Goal: Information Seeking & Learning: Learn about a topic

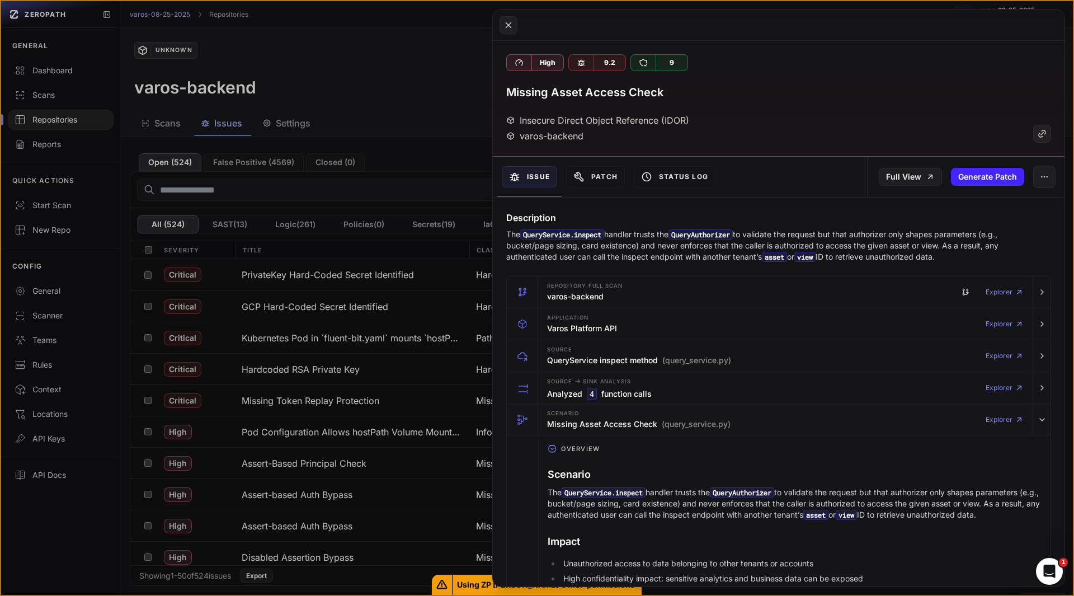
scroll to position [931, 0]
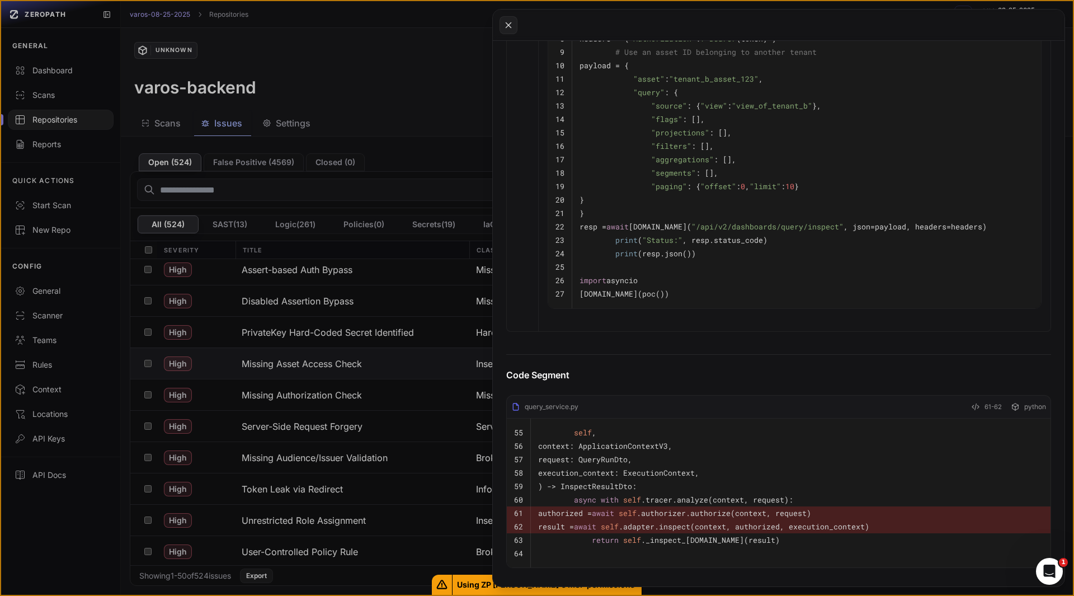
click at [309, 407] on button at bounding box center [537, 298] width 1074 height 596
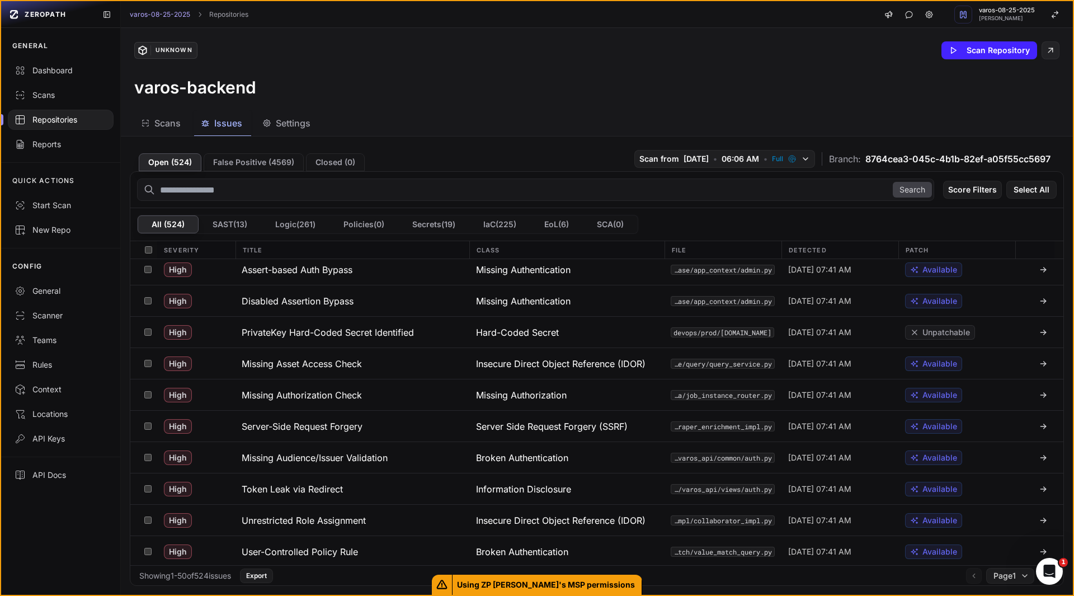
click at [309, 407] on button "Missing Authorization Check" at bounding box center [352, 394] width 234 height 31
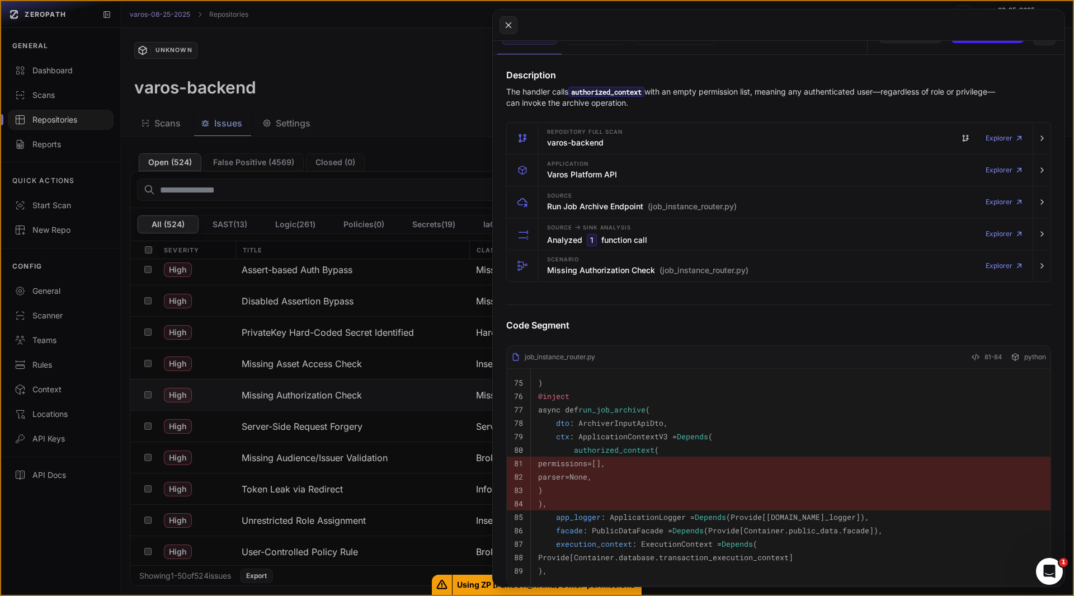
scroll to position [142, 0]
click at [557, 272] on h3 "Missing Authorization Check (job_instance_router.py)" at bounding box center [647, 270] width 201 height 11
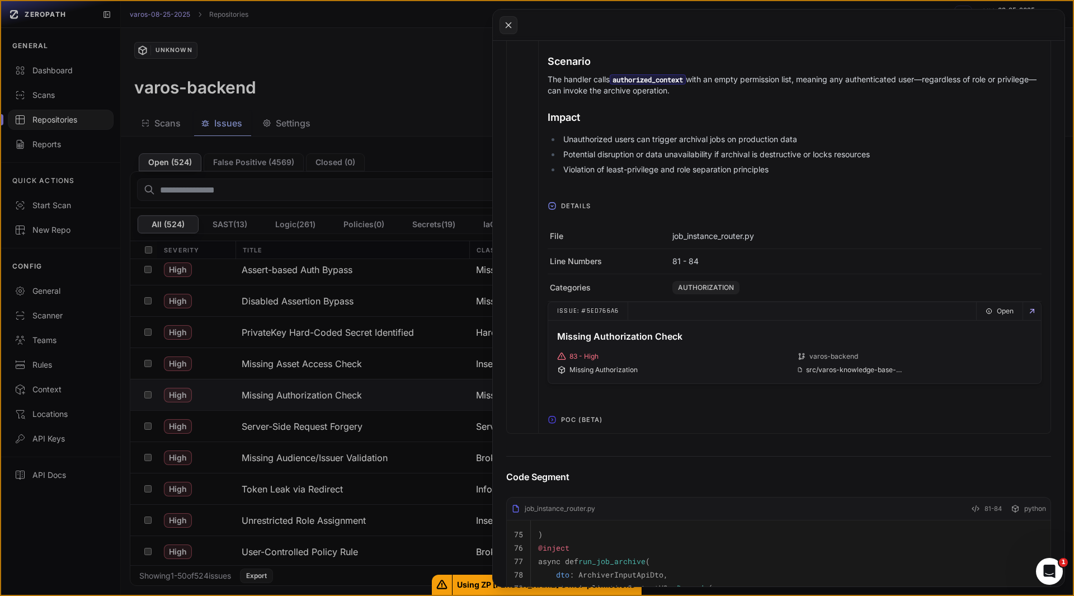
scroll to position [405, 0]
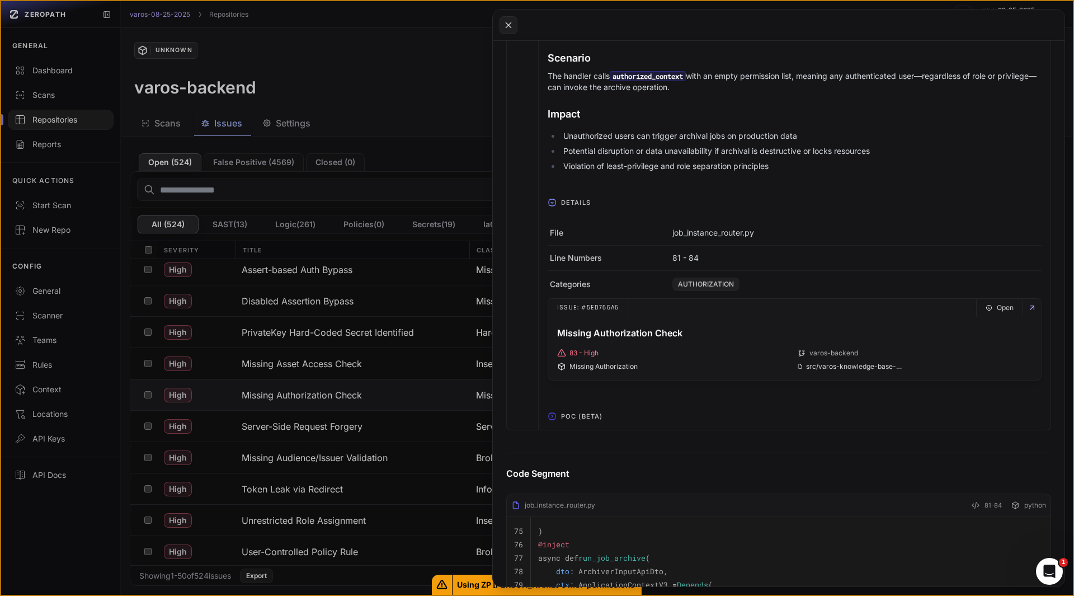
click at [573, 418] on span "POC (Beta)" at bounding box center [581, 416] width 50 height 18
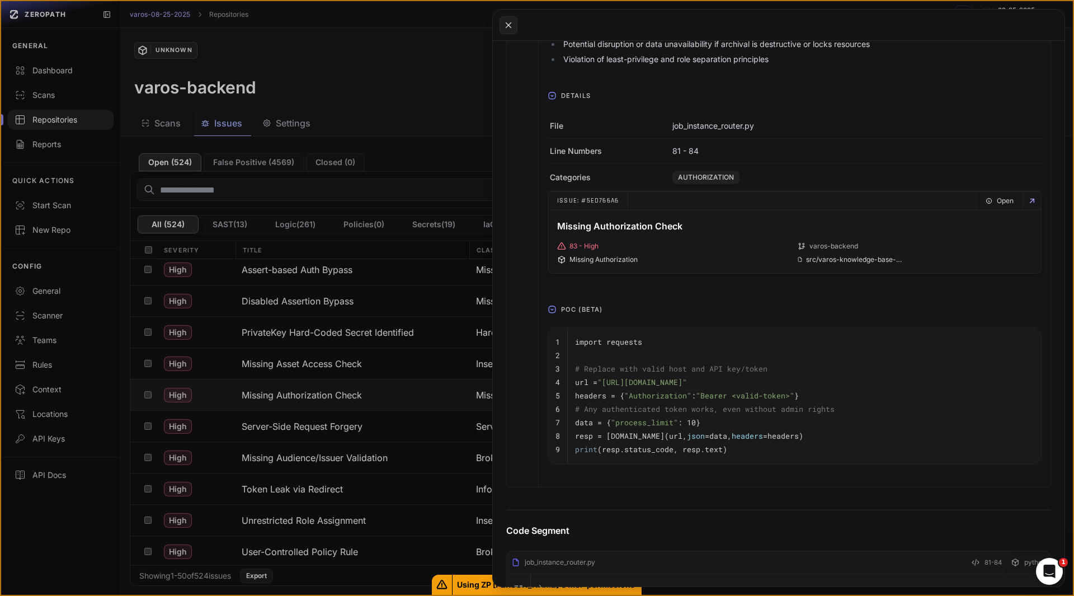
scroll to position [512, 0]
click at [295, 423] on button at bounding box center [537, 298] width 1074 height 596
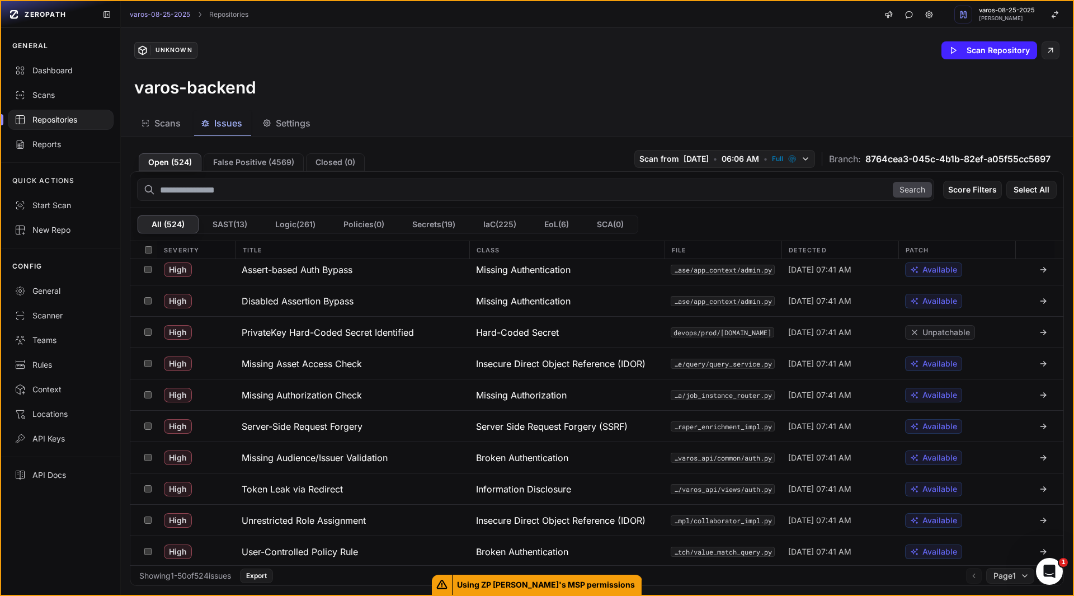
click at [295, 423] on h3 "Server-Side Request Forgery" at bounding box center [302, 425] width 121 height 13
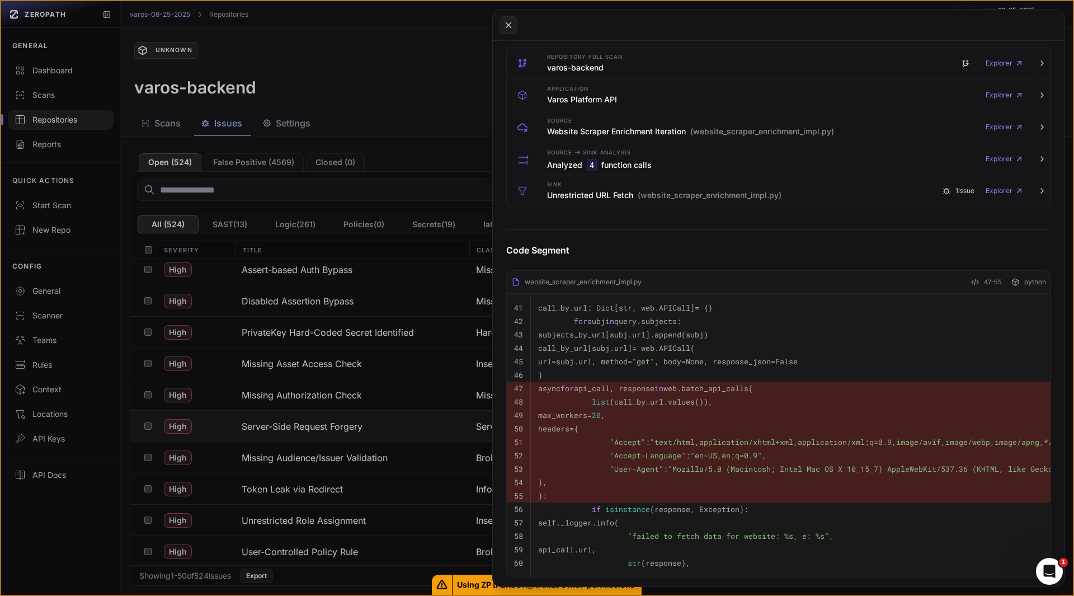
scroll to position [228, 0]
click at [578, 191] on h3 "Unrestricted URL Fetch (website_scraper_enrichment_impl.py)" at bounding box center [664, 196] width 234 height 11
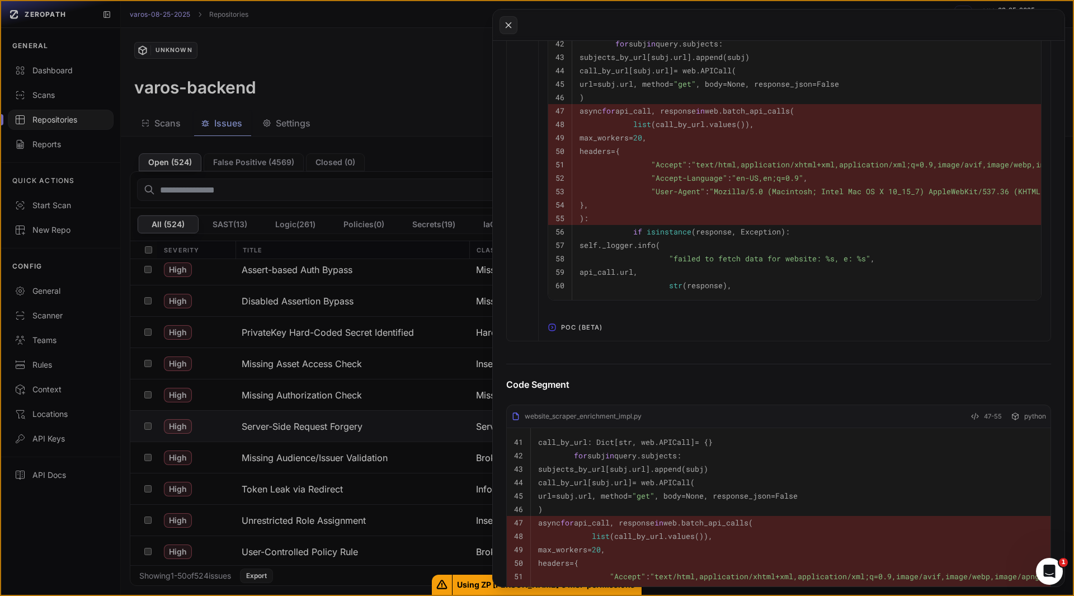
scroll to position [725, 0]
click at [574, 336] on span "POC (Beta)" at bounding box center [581, 327] width 50 height 18
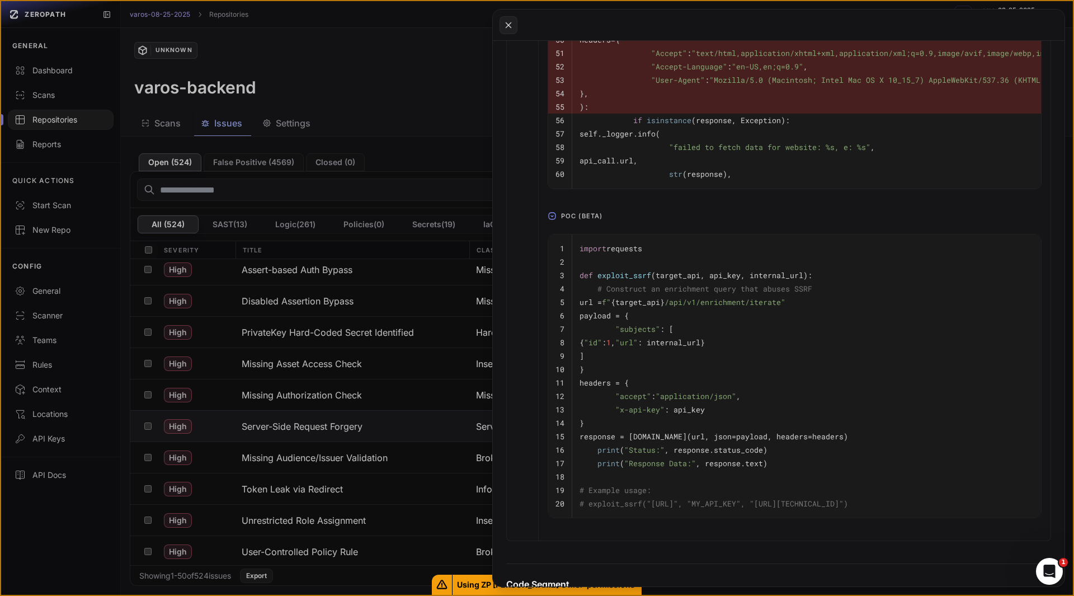
scroll to position [0, 0]
click at [661, 376] on pre "}" at bounding box center [806, 368] width 454 height 13
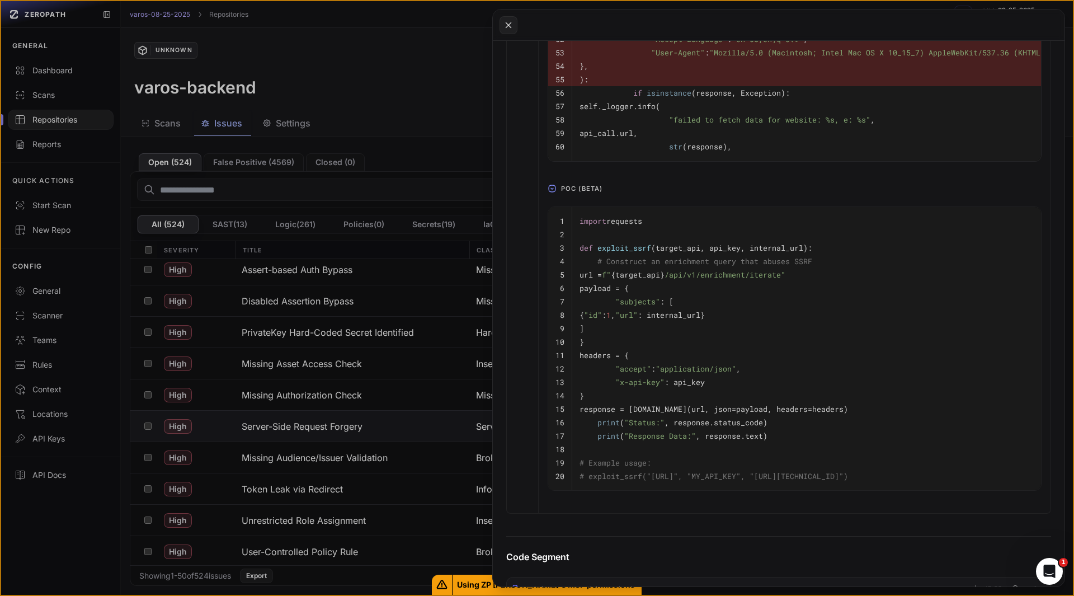
scroll to position [864, 0]
click at [726, 252] on span "target_api, api_key, internal_url" at bounding box center [729, 247] width 148 height 10
click at [631, 266] on span "# Construct an enrichment query that abuses SSRF" at bounding box center [704, 261] width 215 height 10
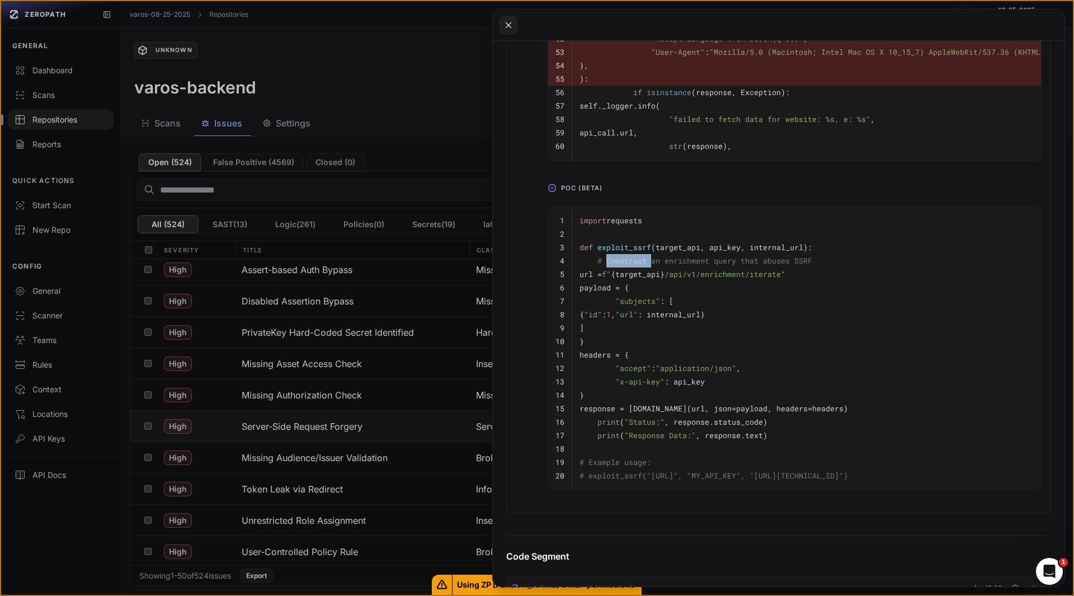
click at [631, 266] on span "# Construct an enrichment query that abuses SSRF" at bounding box center [704, 261] width 215 height 10
click at [666, 348] on pre "}" at bounding box center [806, 340] width 454 height 13
click at [221, 429] on button at bounding box center [537, 298] width 1074 height 596
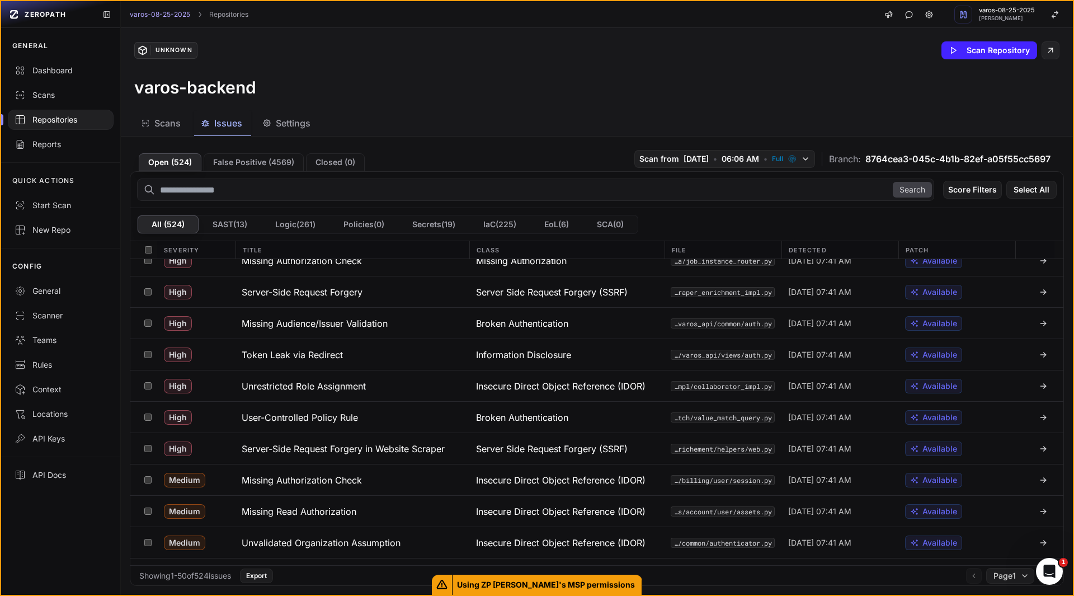
scroll to position [393, 0]
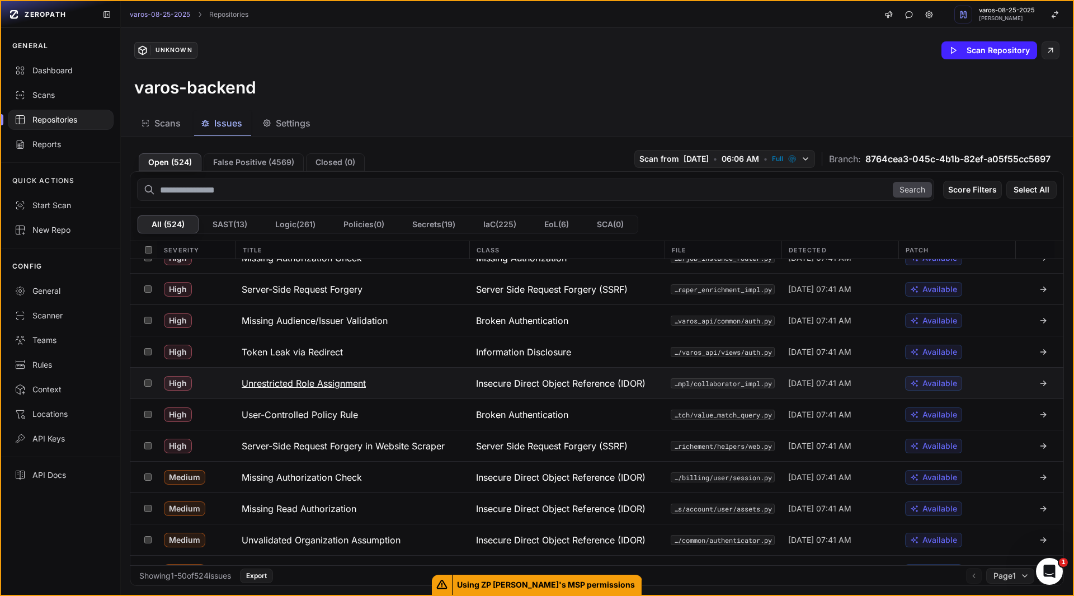
click at [314, 384] on h3 "Unrestricted Role Assignment" at bounding box center [304, 382] width 124 height 13
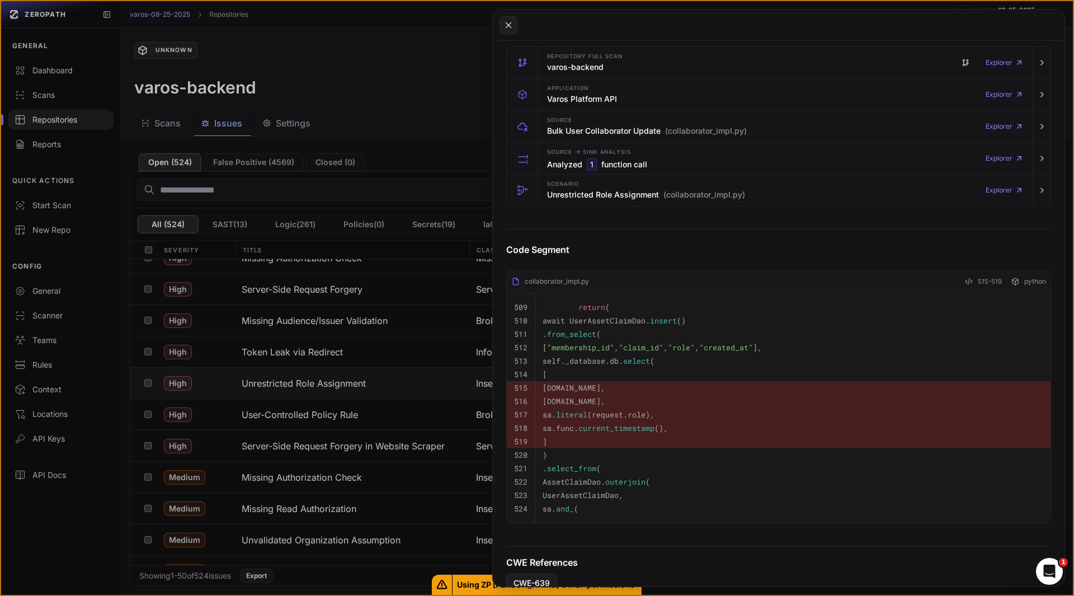
scroll to position [229, 0]
click at [606, 193] on h3 "Unrestricted Role Assignment (collaborator_impl.py)" at bounding box center [646, 195] width 198 height 11
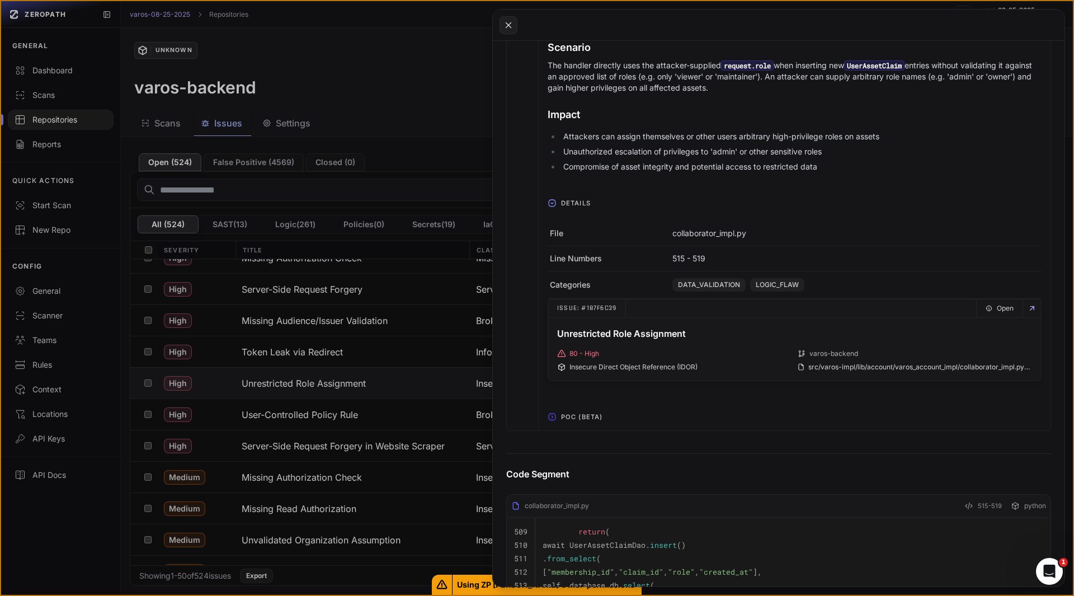
scroll to position [429, 0]
click at [582, 418] on span "POC (Beta)" at bounding box center [581, 414] width 50 height 18
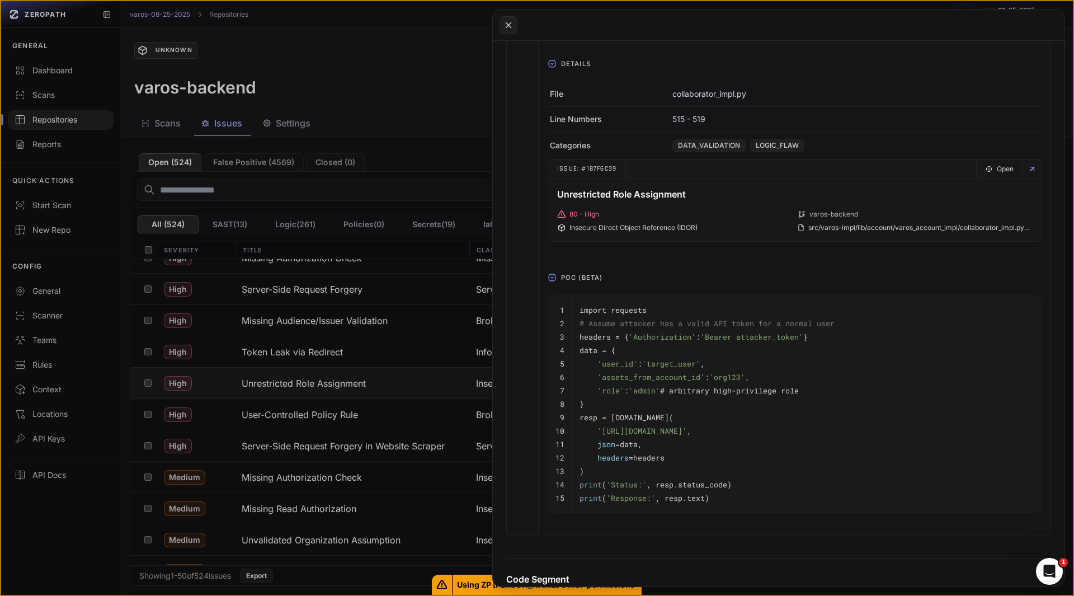
scroll to position [570, 0]
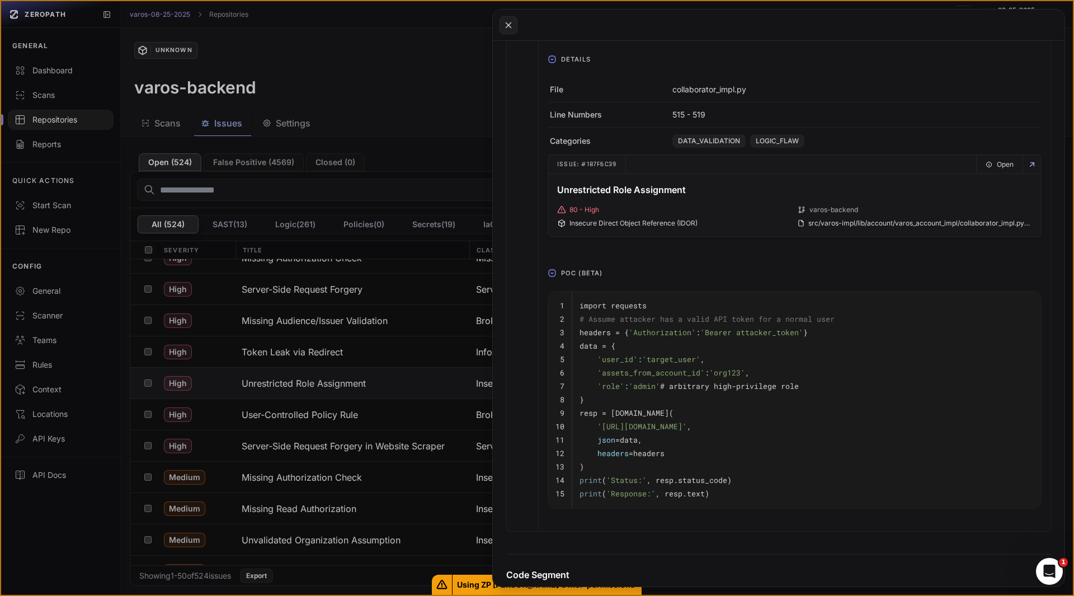
click at [719, 450] on pre "headers =headers" at bounding box center [806, 452] width 454 height 13
click at [662, 357] on span "'target_user'" at bounding box center [671, 359] width 58 height 10
click at [648, 386] on span "'admin'" at bounding box center [644, 386] width 31 height 10
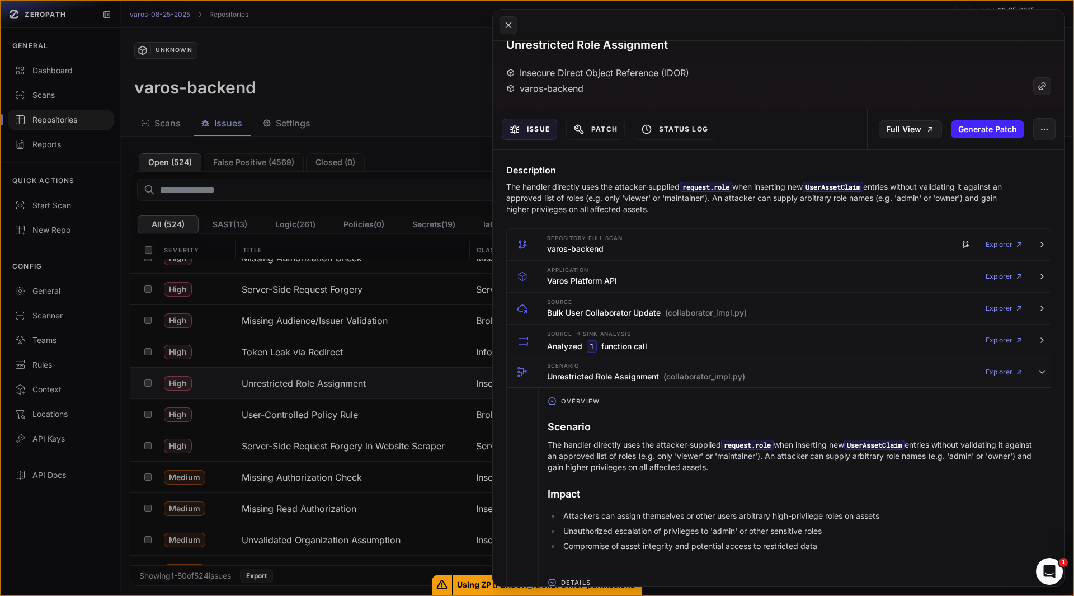
scroll to position [47, 0]
click at [612, 206] on p "The handler directly uses the attacker-supplied request.role when inserting new…" at bounding box center [756, 199] width 501 height 34
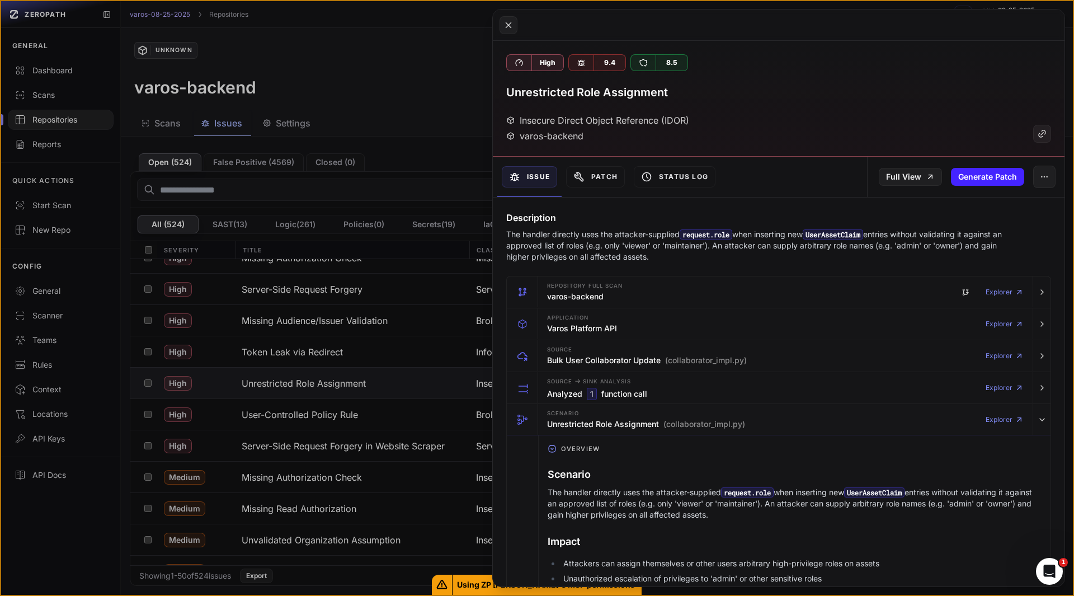
click at [308, 417] on button at bounding box center [537, 298] width 1074 height 596
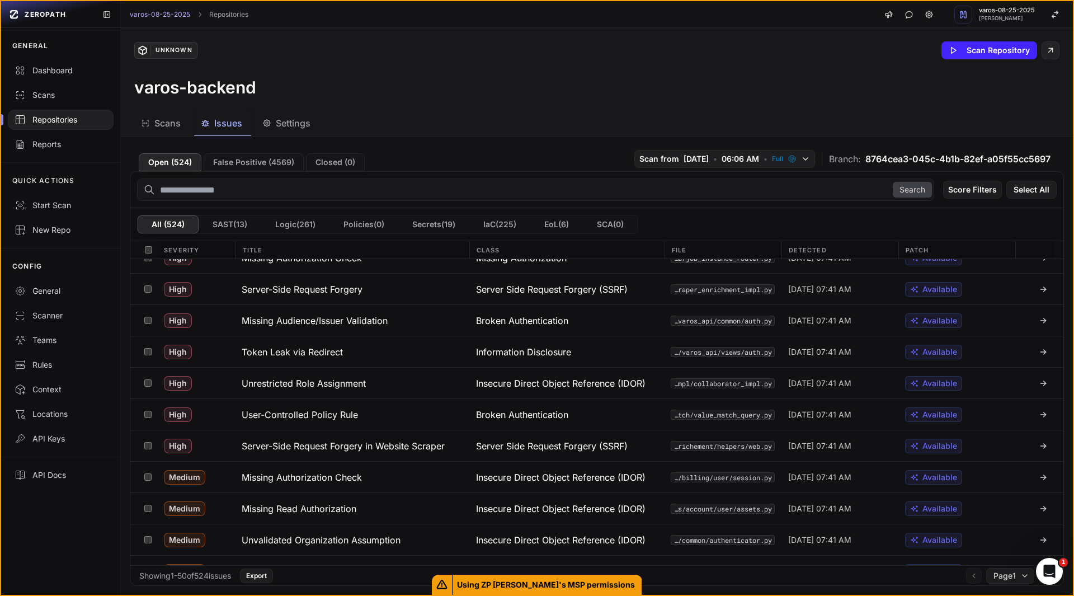
click at [308, 417] on h3 "User-Controlled Policy Rule" at bounding box center [300, 414] width 116 height 13
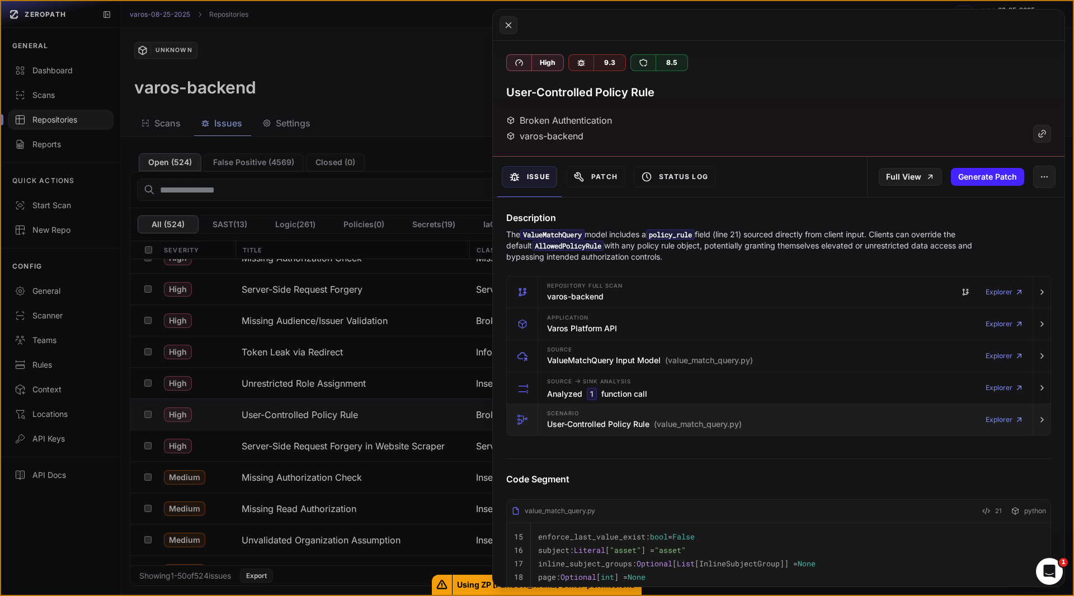
click at [616, 425] on h3 "User-Controlled Policy Rule (value_match_query.py)" at bounding box center [644, 423] width 195 height 11
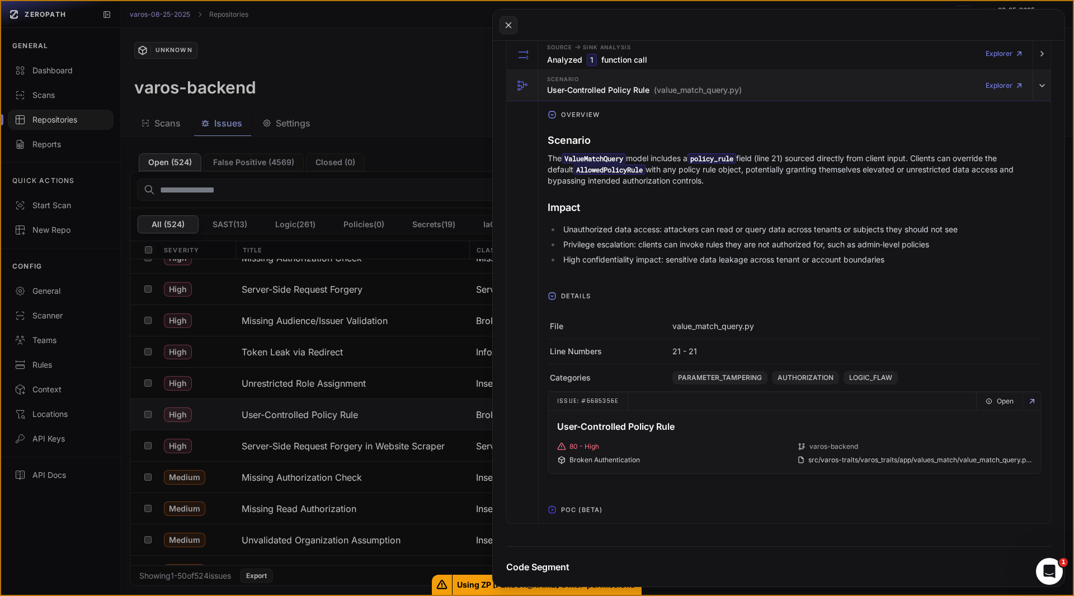
scroll to position [336, 0]
click at [587, 505] on span "POC (Beta)" at bounding box center [581, 507] width 50 height 18
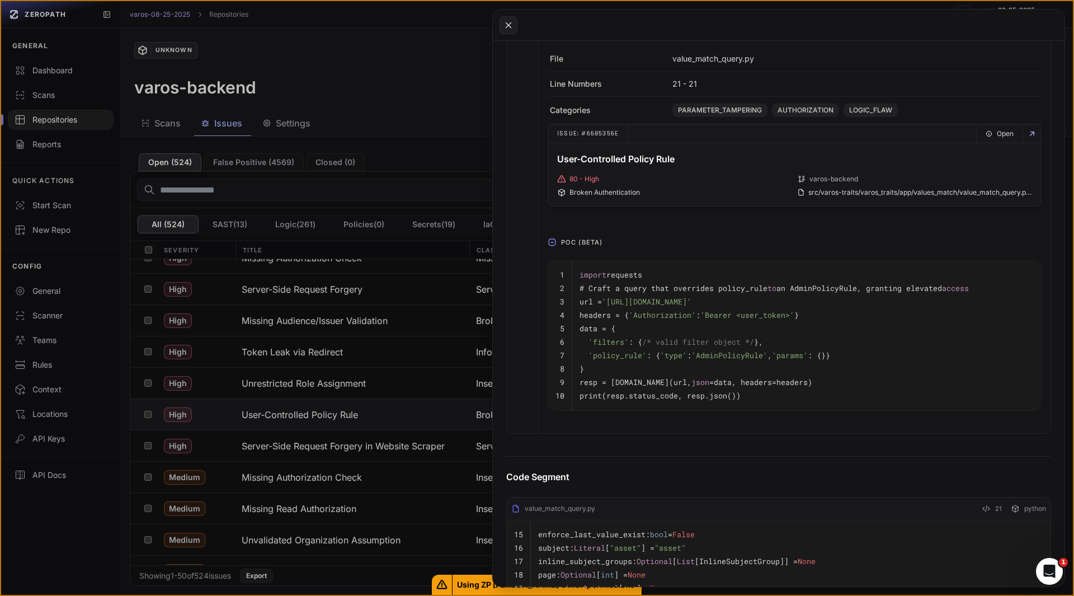
scroll to position [610, 0]
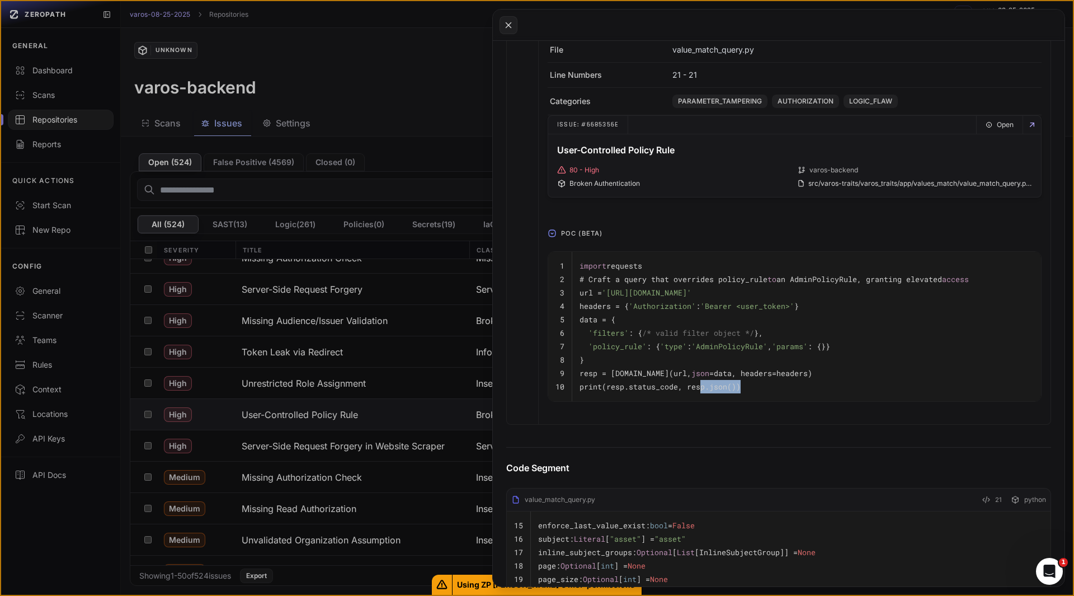
drag, startPoint x: 755, startPoint y: 381, endPoint x: 694, endPoint y: 393, distance: 62.7
click at [694, 393] on pre "print(resp.status_code, resp.json())" at bounding box center [806, 386] width 454 height 13
click at [347, 448] on button at bounding box center [537, 298] width 1074 height 596
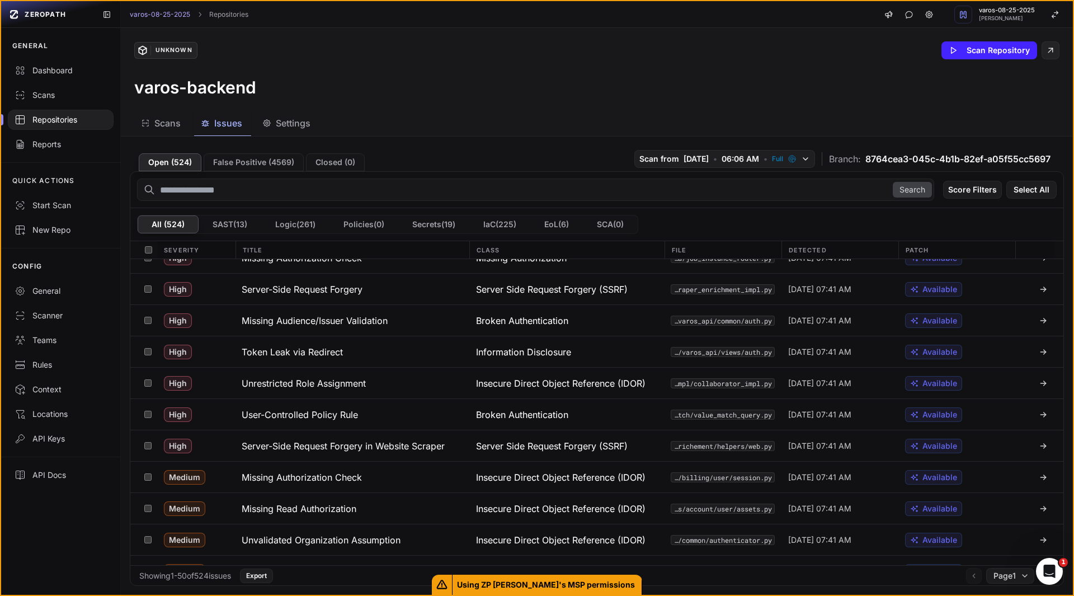
click at [347, 448] on h3 "Server-Side Request Forgery in Website Scraper" at bounding box center [343, 445] width 203 height 13
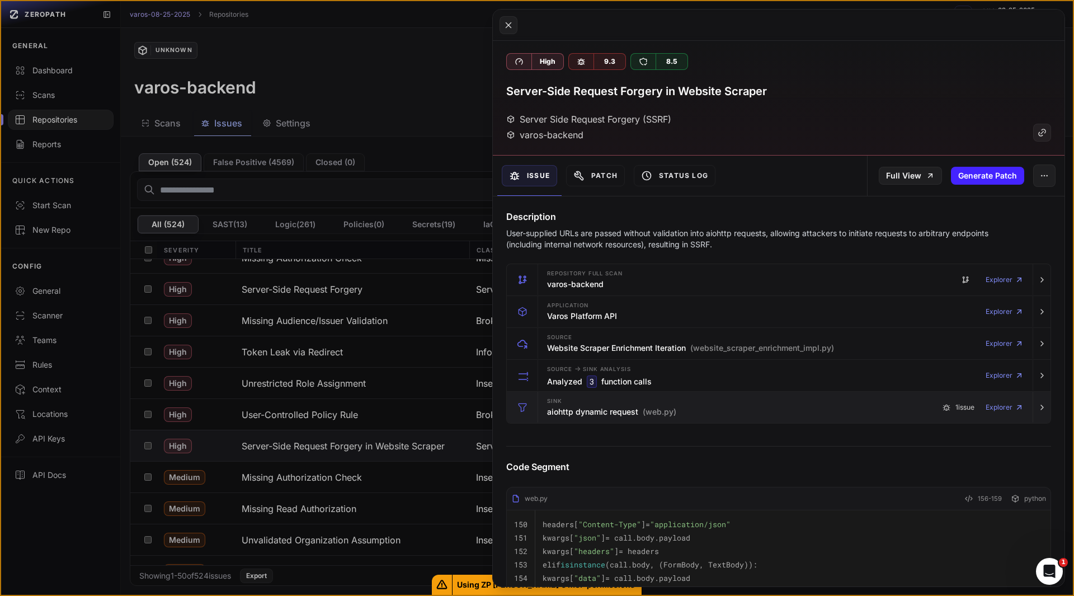
click at [572, 406] on h3 "aiohttp dynamic request (web.py)" at bounding box center [611, 411] width 129 height 11
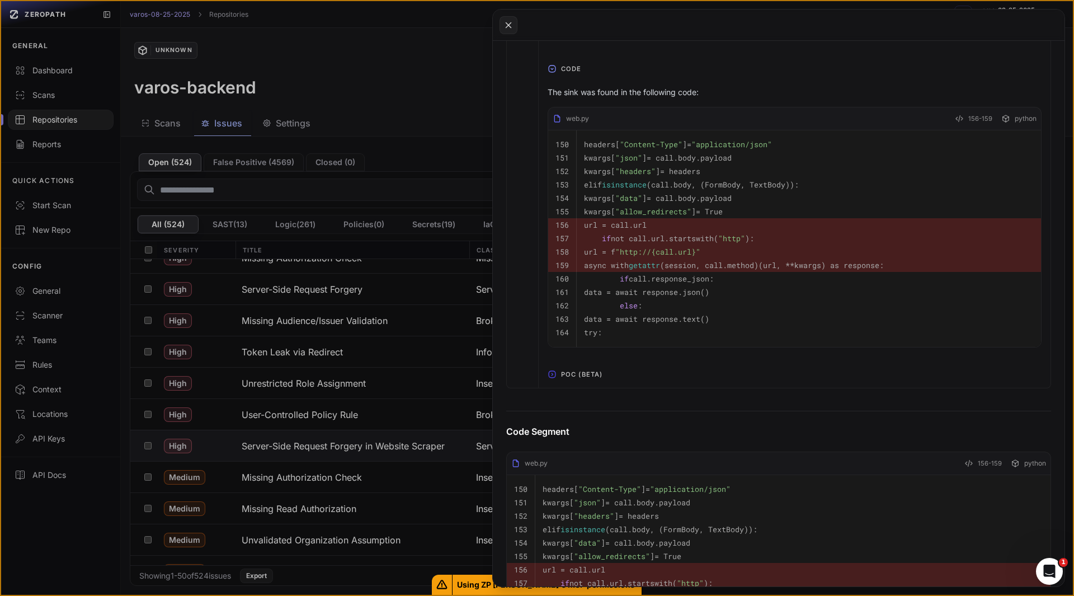
scroll to position [626, 0]
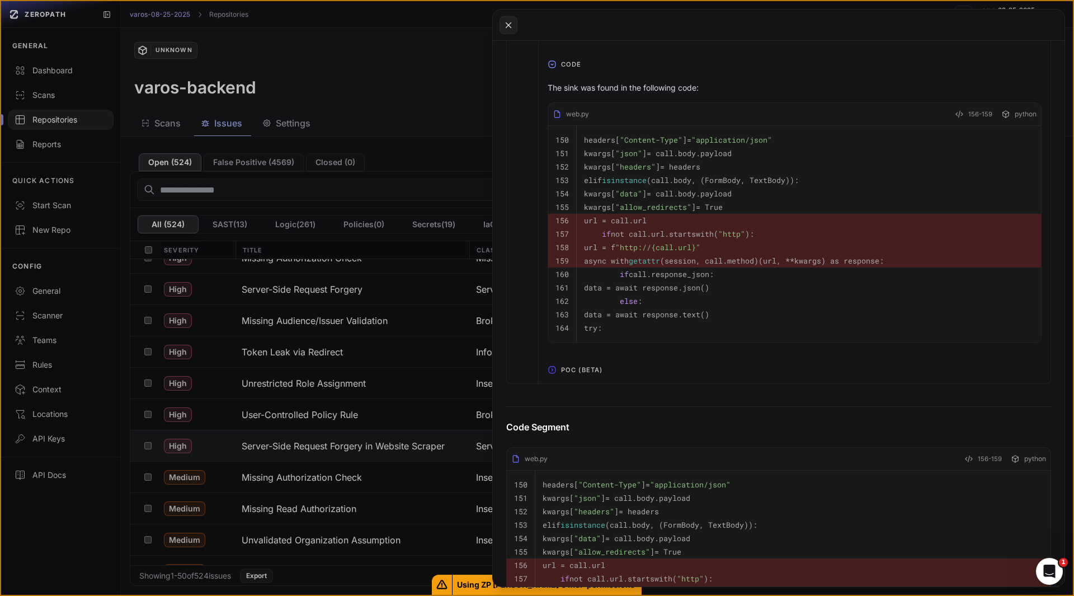
click at [571, 377] on span "POC (Beta)" at bounding box center [581, 370] width 50 height 18
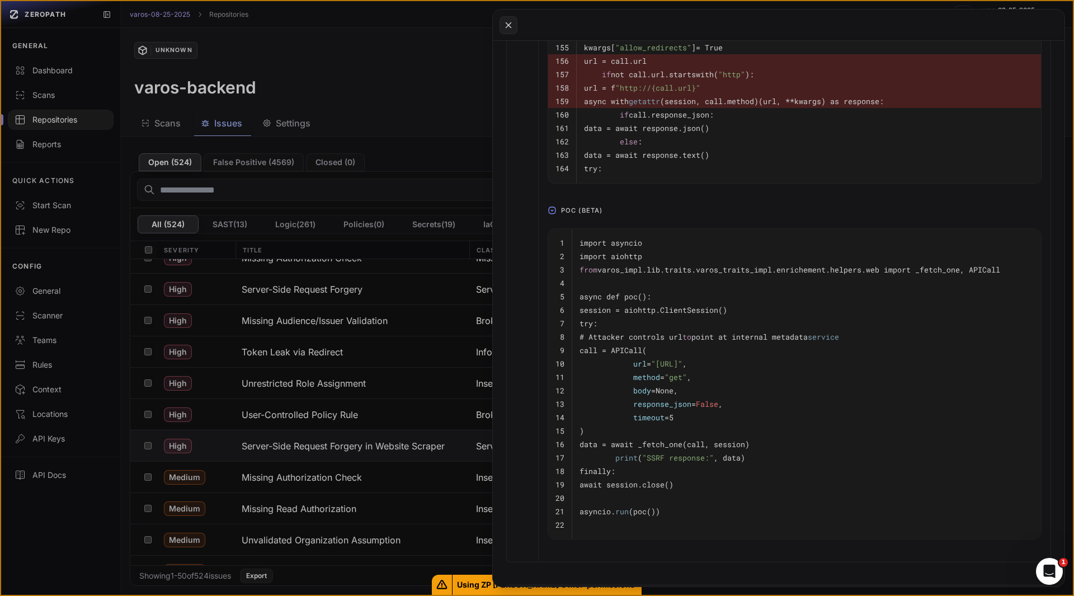
scroll to position [787, 0]
click at [86, 519] on button at bounding box center [537, 298] width 1074 height 596
